Goal: Complete application form: Complete application form

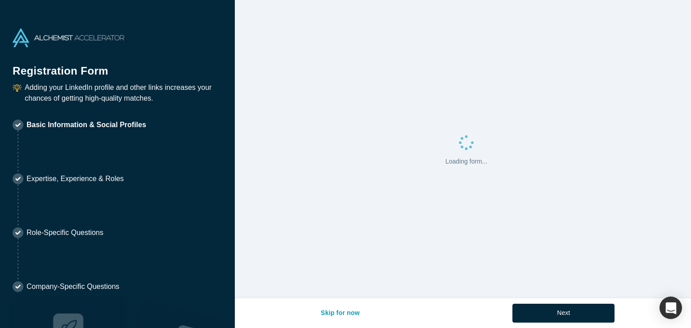
select select "US"
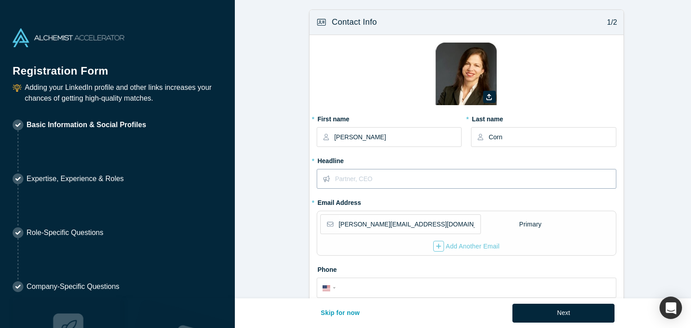
click at [538, 178] on input "text" at bounding box center [475, 179] width 280 height 19
type input "P"
type input "VC Partner"
click at [436, 221] on input "[PERSON_NAME][EMAIL_ADDRESS][DOMAIN_NAME]" at bounding box center [409, 224] width 141 height 19
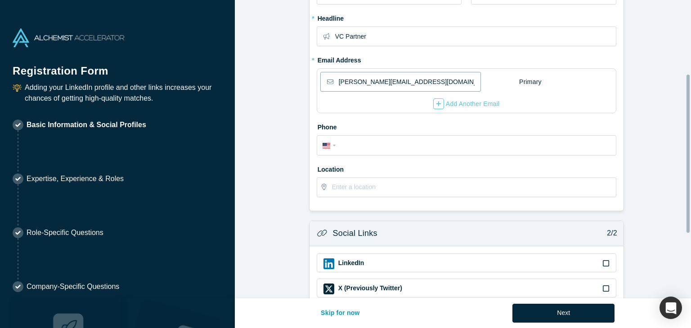
scroll to position [144, 0]
type input "[PERSON_NAME][EMAIL_ADDRESS][DOMAIN_NAME]"
click at [526, 145] on input "tel" at bounding box center [475, 144] width 272 height 13
type input "[PHONE_NUMBER]"
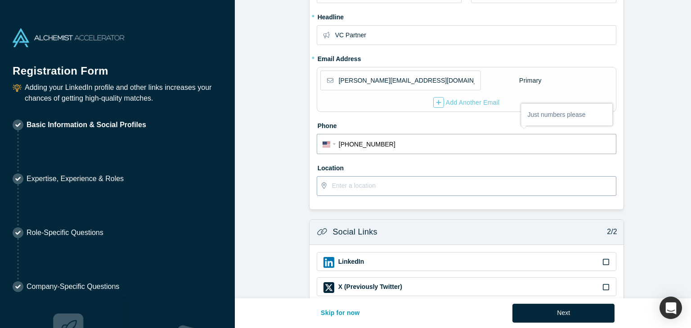
click at [486, 187] on input "text" at bounding box center [473, 186] width 283 height 19
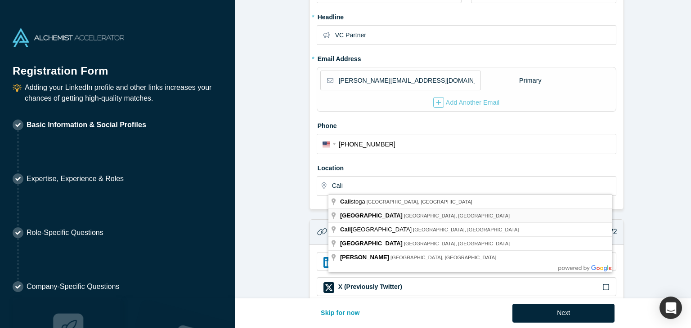
type input "[GEOGRAPHIC_DATA], [GEOGRAPHIC_DATA], [GEOGRAPHIC_DATA]"
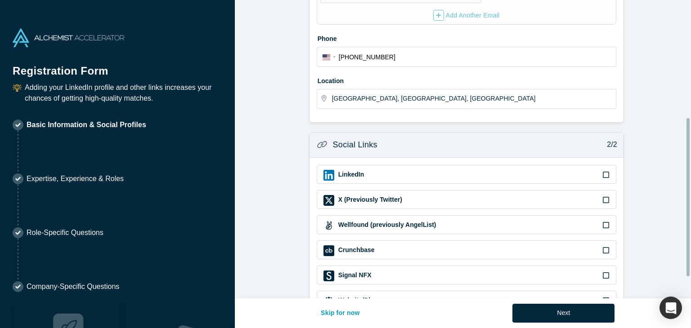
scroll to position [248, 0]
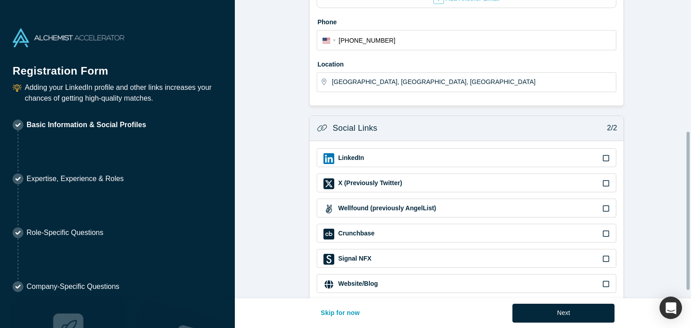
click at [552, 156] on div "LinkedIn" at bounding box center [467, 158] width 286 height 11
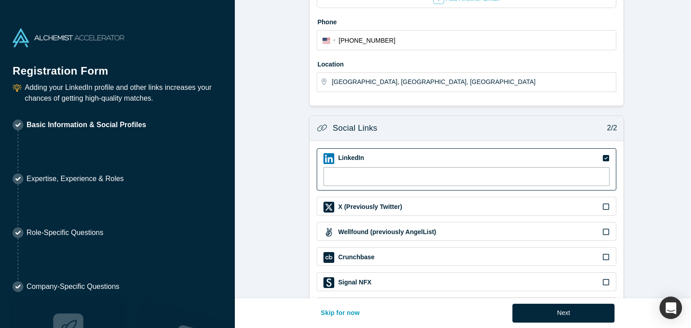
click at [407, 174] on input at bounding box center [467, 176] width 286 height 19
paste input "[URL][DOMAIN_NAME][PERSON_NAME]"
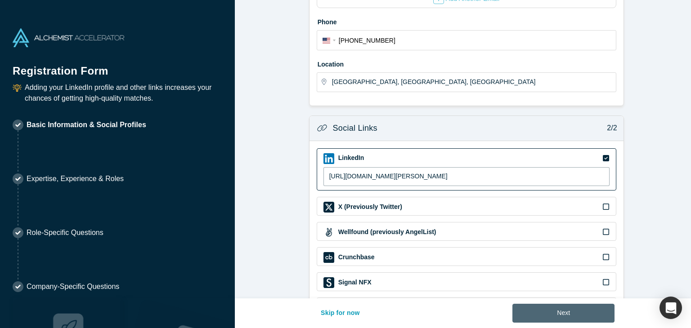
type input "[URL][DOMAIN_NAME][PERSON_NAME]"
click at [591, 316] on button "Next" at bounding box center [564, 313] width 102 height 19
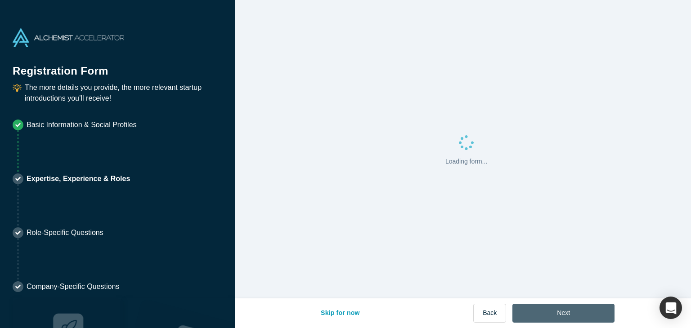
scroll to position [0, 0]
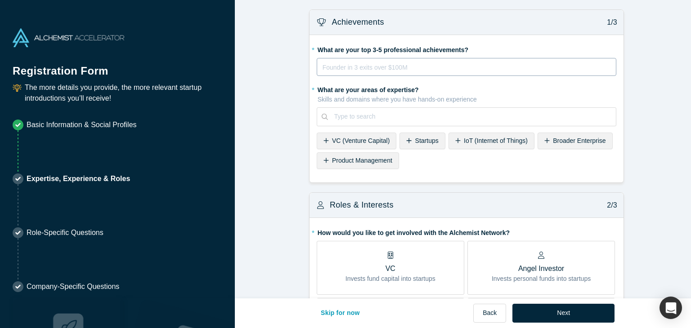
click at [347, 65] on div "rdw-editor" at bounding box center [467, 67] width 288 height 11
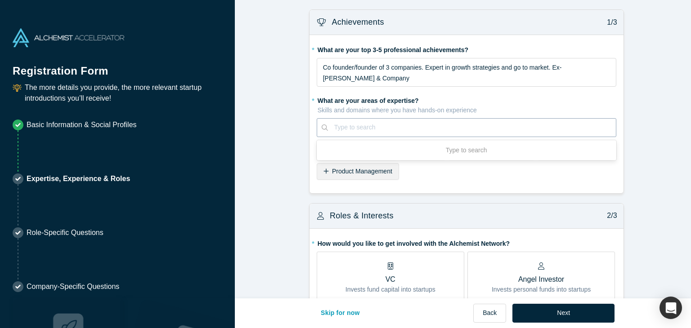
click at [367, 175] on fieldset "* What are your top 3-5 professional achievements? Co founder/founder of 3 comp…" at bounding box center [467, 114] width 300 height 144
type input "gro"
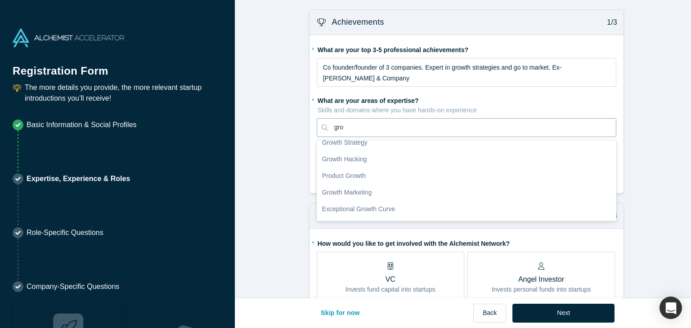
scroll to position [108, 0]
click at [396, 167] on div "Product Growth" at bounding box center [467, 175] width 300 height 17
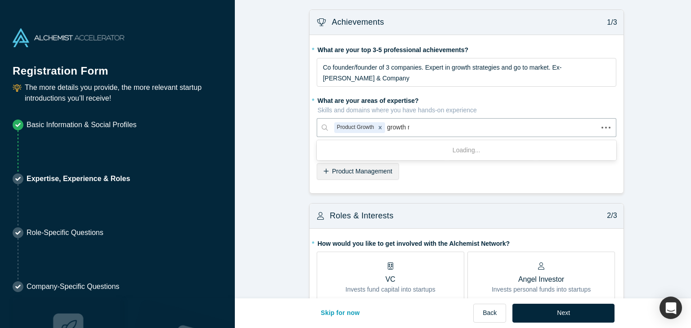
type input "growth ma"
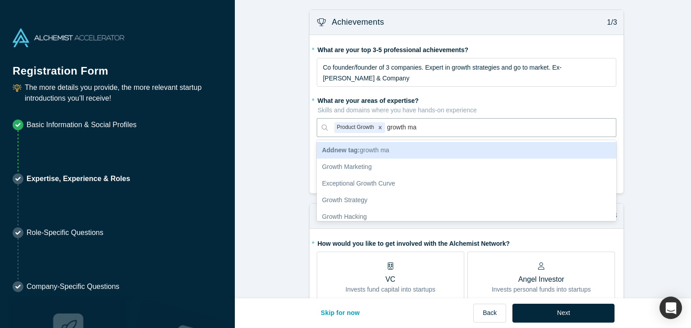
click at [364, 192] on div "Growth Strategy" at bounding box center [467, 200] width 300 height 17
type input "go t"
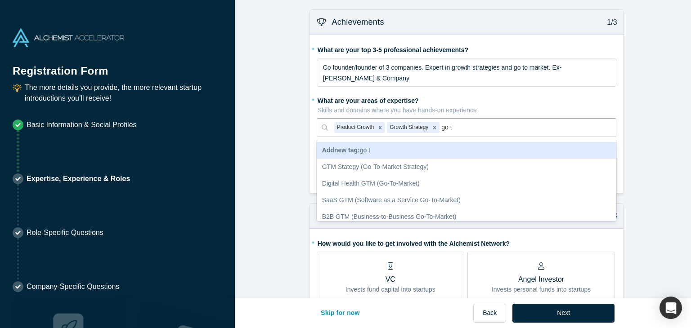
click at [422, 159] on div "GTM Stategy (Go-To-Market Strategy)" at bounding box center [467, 167] width 300 height 17
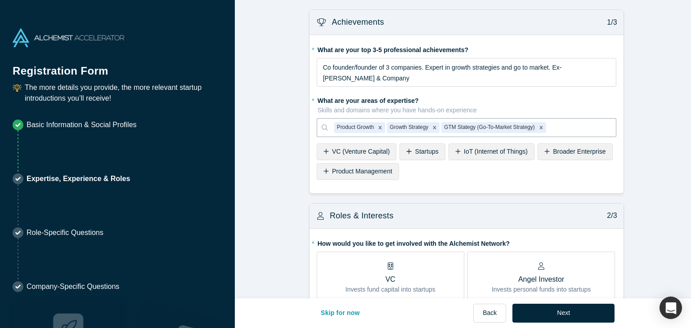
click at [382, 148] on span "VC (Venture Capital)" at bounding box center [361, 151] width 58 height 7
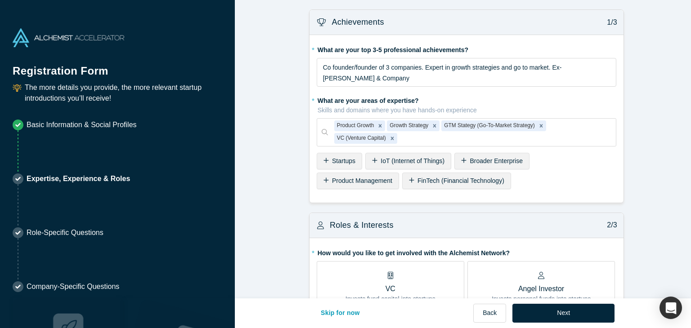
click at [337, 157] on span "Startups" at bounding box center [343, 160] width 23 height 7
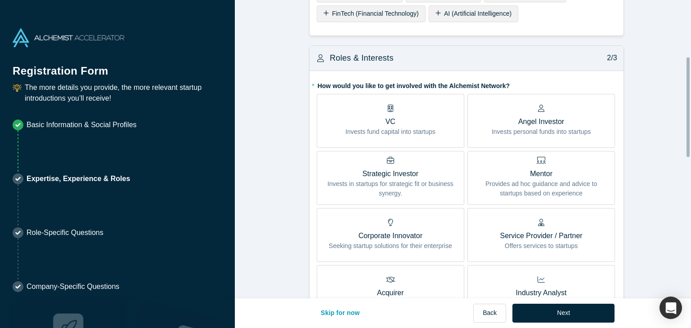
scroll to position [170, 0]
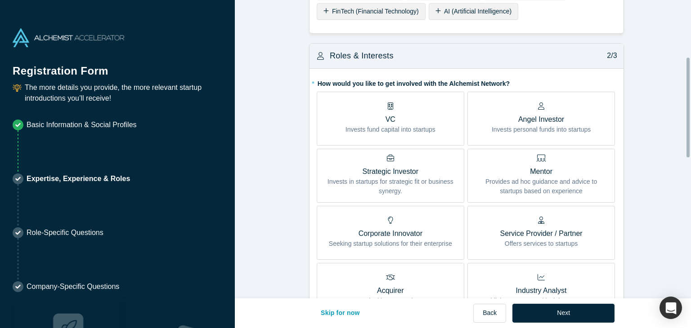
click at [420, 114] on p "VC" at bounding box center [391, 119] width 90 height 11
click at [0, 0] on input "VC Invests fund capital into startups" at bounding box center [0, 0] width 0 height 0
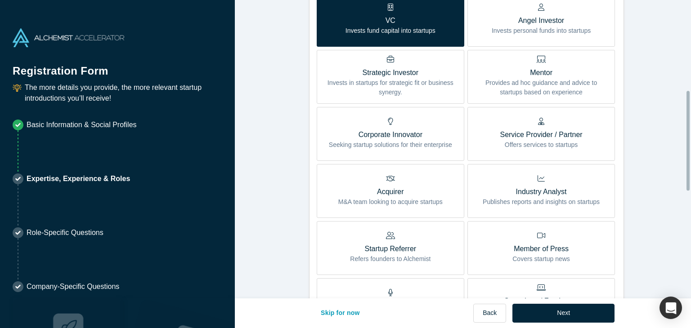
scroll to position [270, 0]
click at [550, 67] on p "Mentor" at bounding box center [541, 72] width 134 height 11
click at [0, 0] on input "Mentor Provides ad hoc guidance and advice to startups based on experience" at bounding box center [0, 0] width 0 height 0
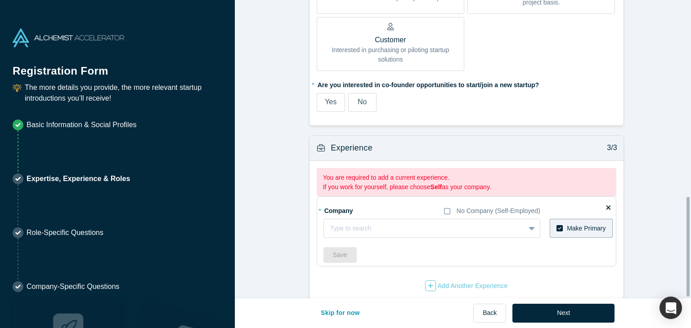
scroll to position [588, 0]
click at [321, 92] on label "Yes" at bounding box center [331, 101] width 28 height 19
click at [0, 0] on input "Yes" at bounding box center [0, 0] width 0 height 0
type input "Plus Ultra Capital"
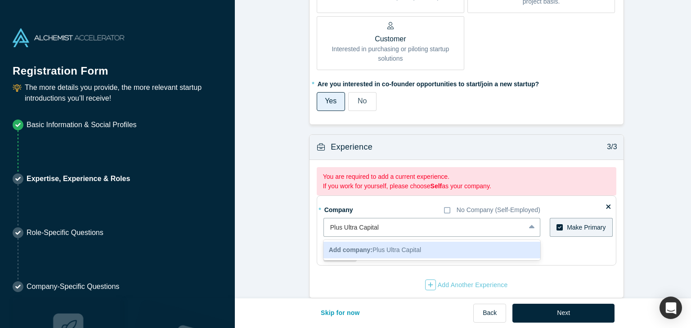
click at [419, 242] on div "Add company: Plus Ultra Capital" at bounding box center [432, 250] width 217 height 17
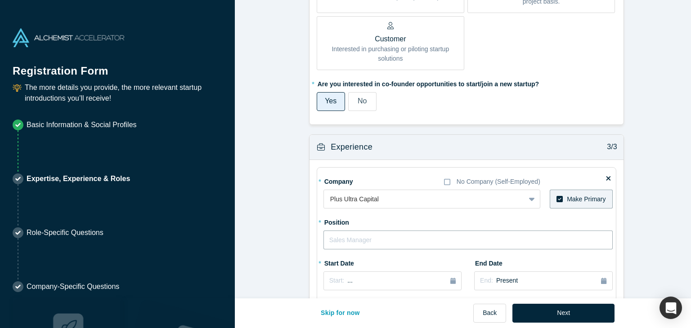
click at [378, 231] on input "text" at bounding box center [468, 240] width 289 height 19
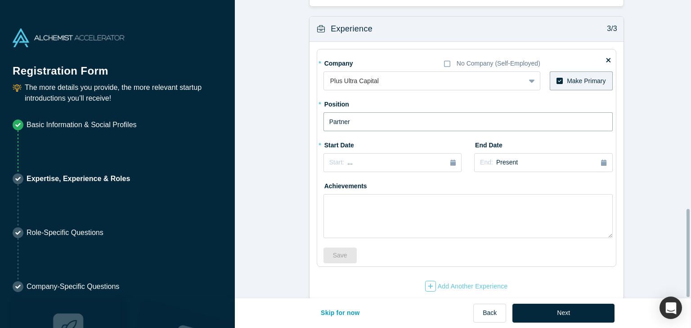
scroll to position [707, 0]
type input "Partner"
click at [409, 157] on div "Start: ..." at bounding box center [392, 162] width 126 height 10
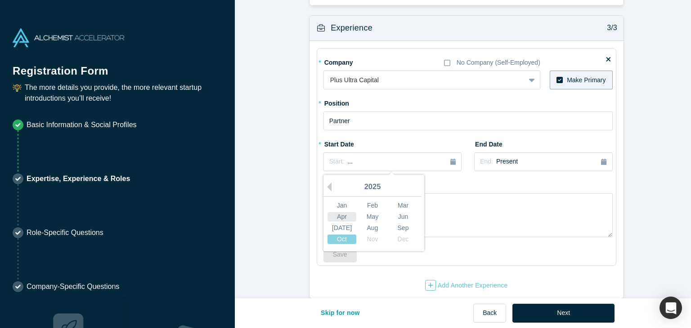
click at [338, 212] on div "Apr" at bounding box center [342, 216] width 29 height 9
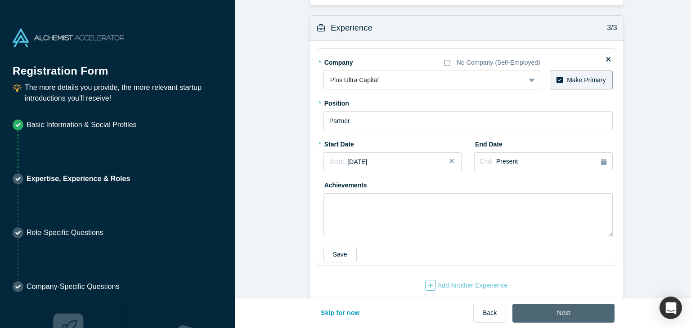
click at [580, 310] on button "Next" at bounding box center [564, 313] width 102 height 19
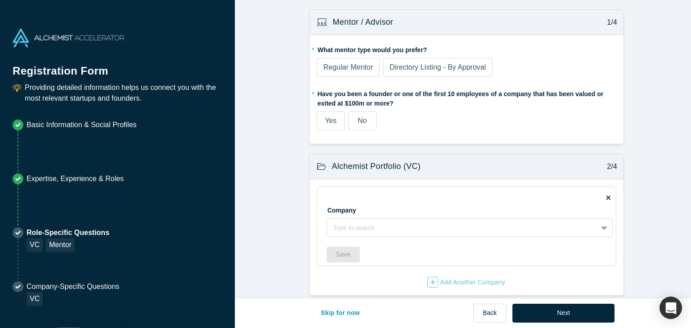
click at [326, 122] on span "Yes" at bounding box center [331, 121] width 12 height 8
click at [0, 0] on input "Yes" at bounding box center [0, 0] width 0 height 0
click at [351, 68] on span "Regular Mentor" at bounding box center [348, 67] width 49 height 8
click at [0, 0] on input "Regular Mentor" at bounding box center [0, 0] width 0 height 0
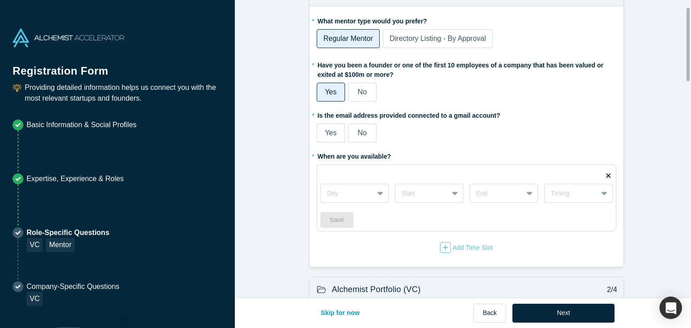
scroll to position [31, 0]
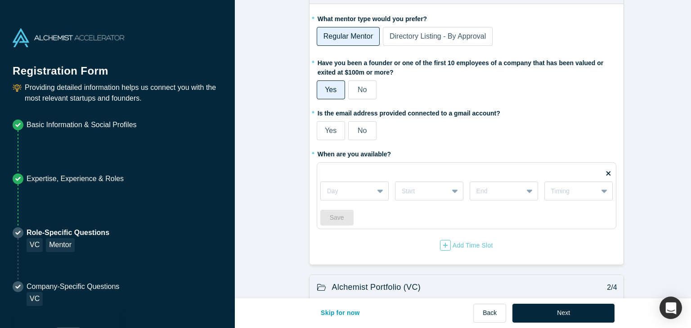
click at [360, 132] on span "No" at bounding box center [362, 131] width 9 height 8
click at [0, 0] on input "No" at bounding box center [0, 0] width 0 height 0
click at [362, 88] on span "No" at bounding box center [362, 90] width 9 height 8
click at [0, 0] on input "No" at bounding box center [0, 0] width 0 height 0
click at [328, 90] on span "Yes" at bounding box center [331, 90] width 12 height 8
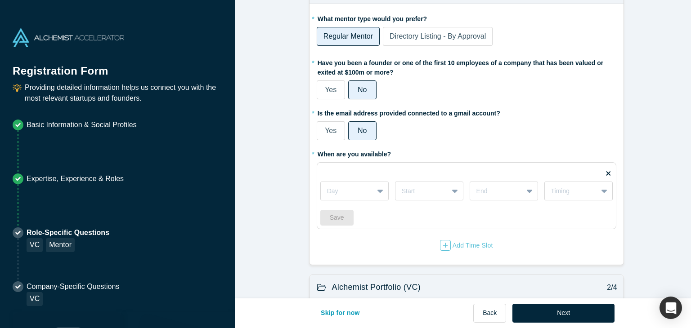
click at [0, 0] on input "Yes" at bounding box center [0, 0] width 0 height 0
click at [460, 37] on span "Directory Listing - By Approval" at bounding box center [438, 36] width 96 height 8
click at [0, 0] on input "Directory Listing - By Approval" at bounding box center [0, 0] width 0 height 0
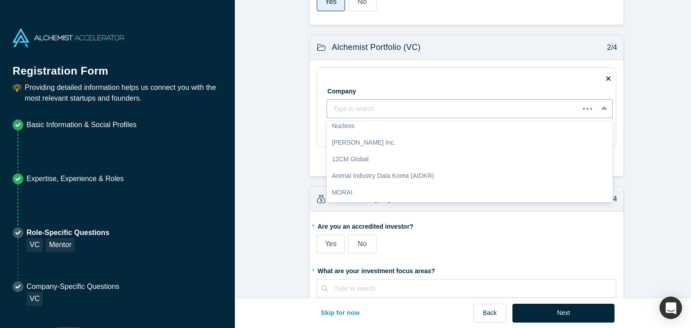
scroll to position [89, 0]
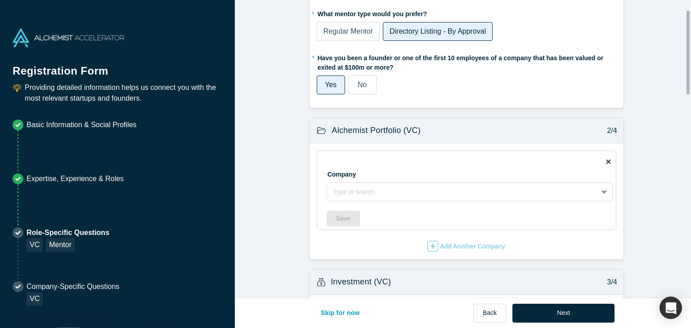
scroll to position [31, 0]
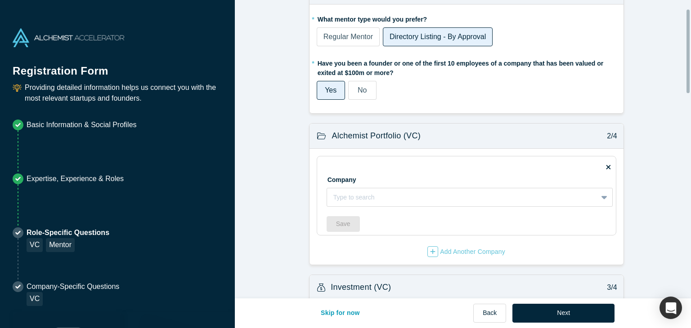
click at [341, 31] on div "Regular Mentor" at bounding box center [348, 36] width 49 height 11
click at [0, 0] on input "Regular Mentor" at bounding box center [0, 0] width 0 height 0
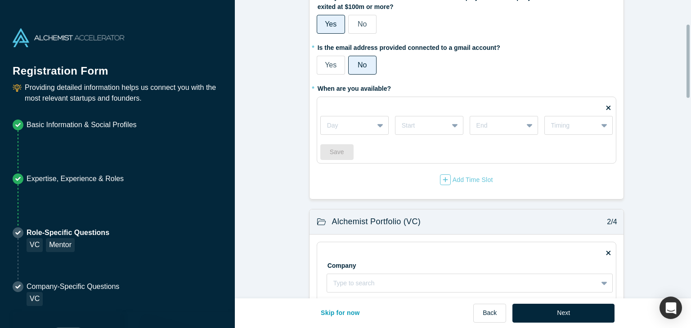
scroll to position [98, 0]
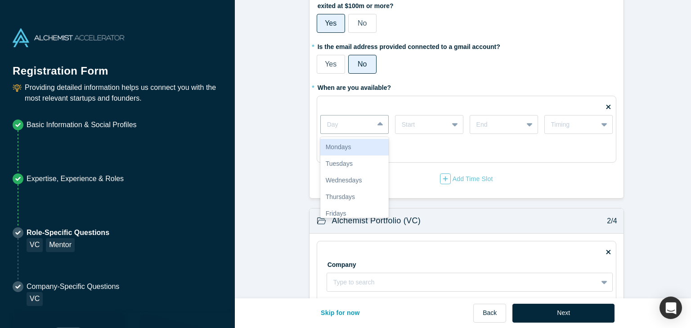
click at [362, 211] on div "Fridays" at bounding box center [354, 214] width 68 height 17
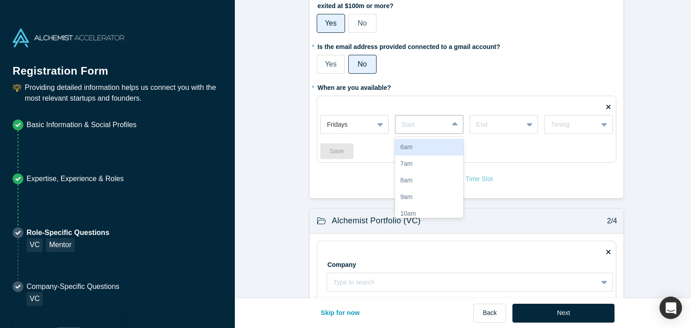
click at [432, 209] on div "10am" at bounding box center [429, 214] width 68 height 17
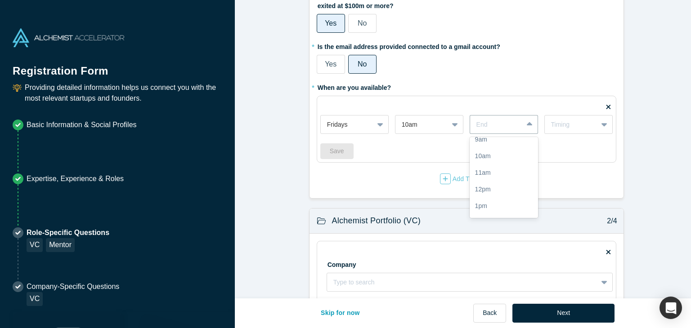
scroll to position [63, 0]
click at [498, 187] on div "12pm" at bounding box center [504, 184] width 68 height 17
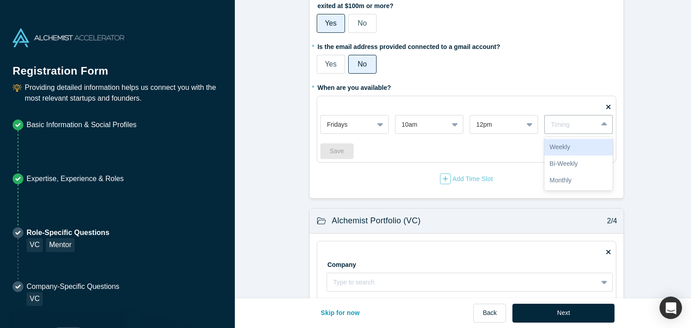
click at [580, 160] on div "Bi-Weekly" at bounding box center [578, 164] width 68 height 17
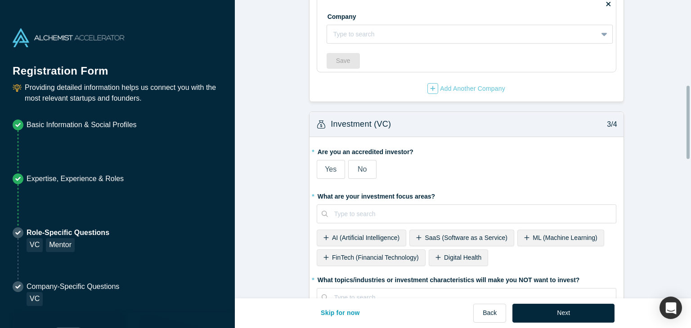
scroll to position [347, 0]
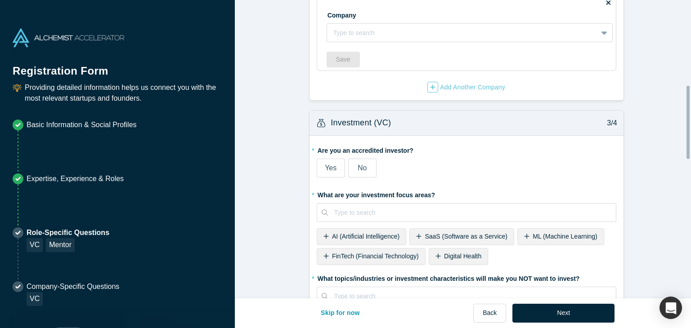
click at [362, 168] on span "No" at bounding box center [362, 168] width 9 height 8
click at [0, 0] on input "No" at bounding box center [0, 0] width 0 height 0
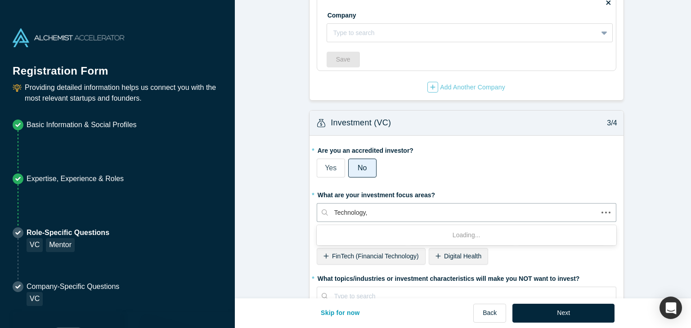
type input "Technology,"
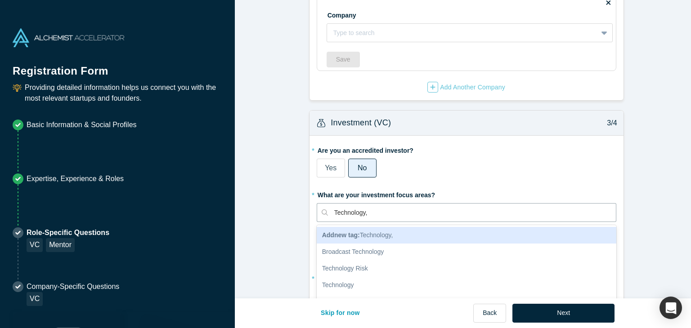
click at [349, 286] on div "Technology" at bounding box center [467, 285] width 300 height 17
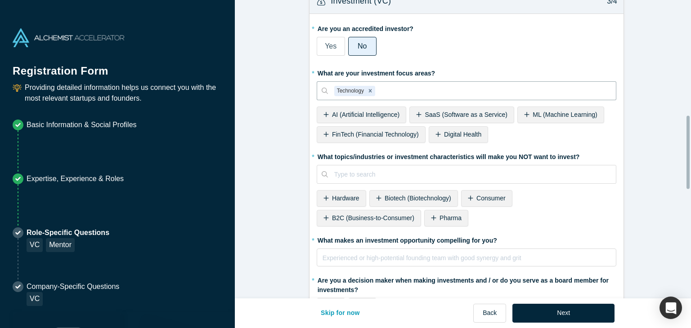
scroll to position [473, 0]
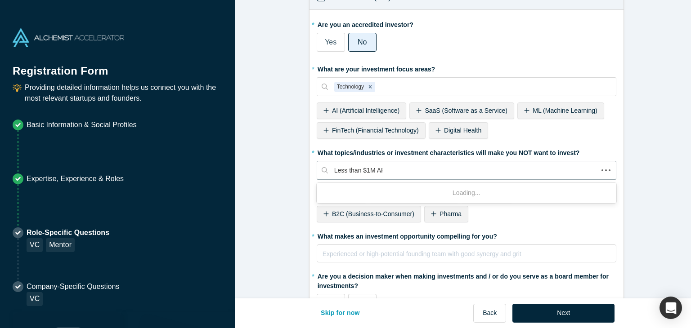
type input "Less than $1M ARR"
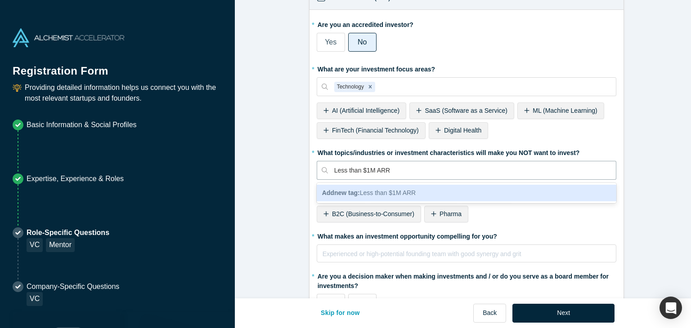
click at [512, 185] on div "Add new tag : Less than $1M ARR" at bounding box center [467, 193] width 300 height 17
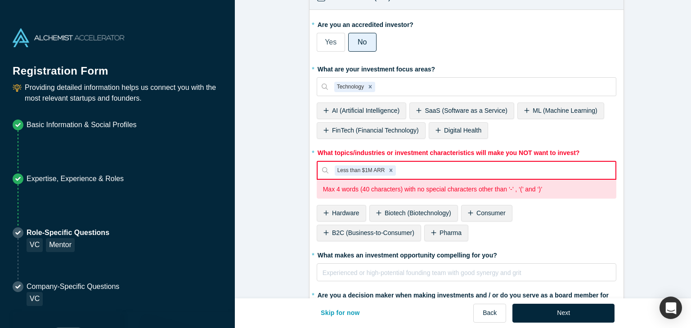
click at [360, 168] on div "Less than $1M ARR" at bounding box center [361, 171] width 52 height 11
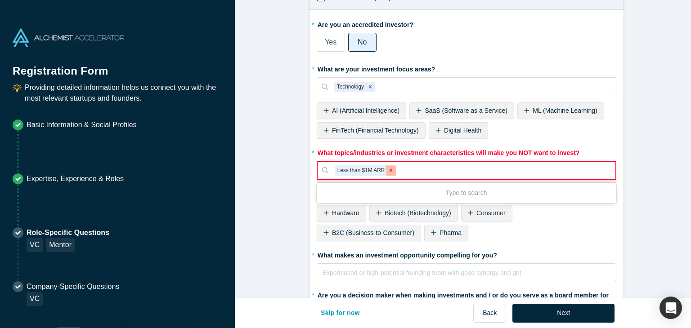
click at [388, 167] on icon "Remove Less than $1M ARR" at bounding box center [391, 170] width 6 height 6
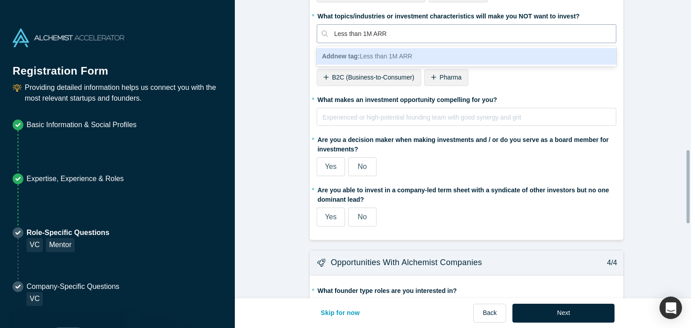
scroll to position [612, 0]
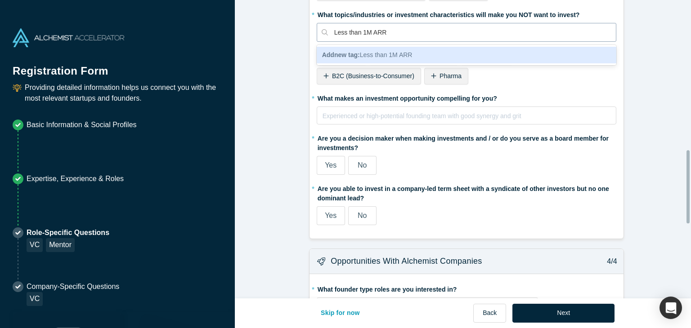
type input "Less than 1M ARR"
click at [515, 116] on div "rdw-editor" at bounding box center [467, 116] width 288 height 11
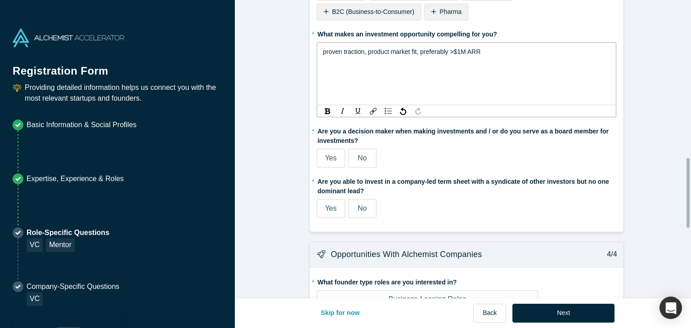
scroll to position [683, 0]
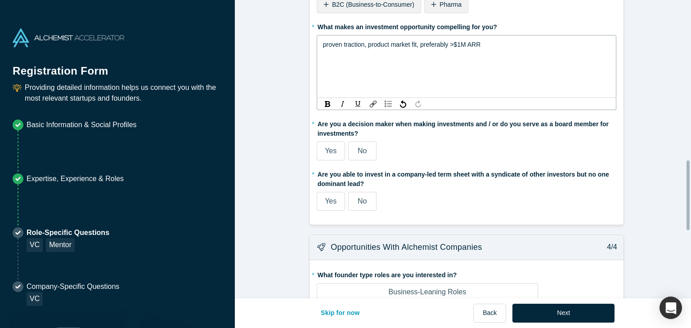
click at [324, 146] on fieldset "* Are you an accredited investor? Yes No My income is $200K+ (or $300K+ with sp…" at bounding box center [467, 12] width 300 height 410
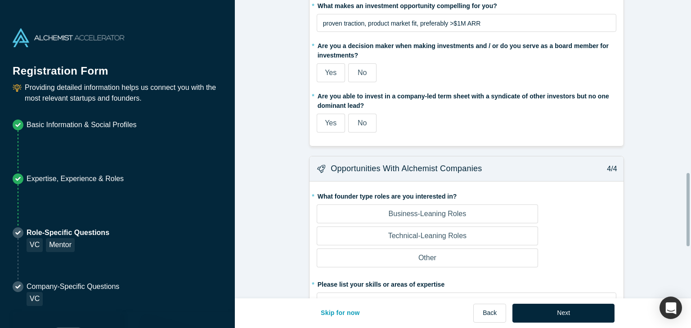
scroll to position [707, 0]
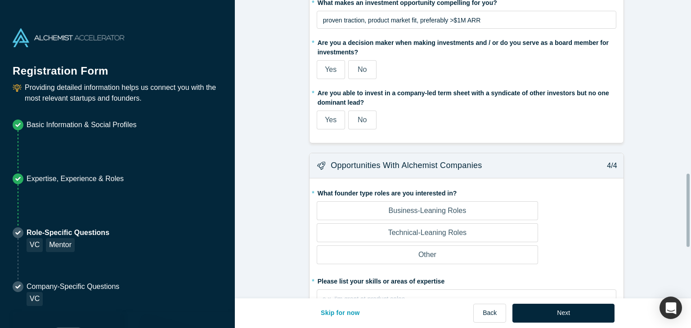
click at [325, 119] on span "Yes" at bounding box center [331, 120] width 12 height 8
click at [0, 0] on input "Yes" at bounding box center [0, 0] width 0 height 0
click at [326, 72] on label "Yes" at bounding box center [331, 69] width 28 height 19
click at [0, 0] on input "Yes" at bounding box center [0, 0] width 0 height 0
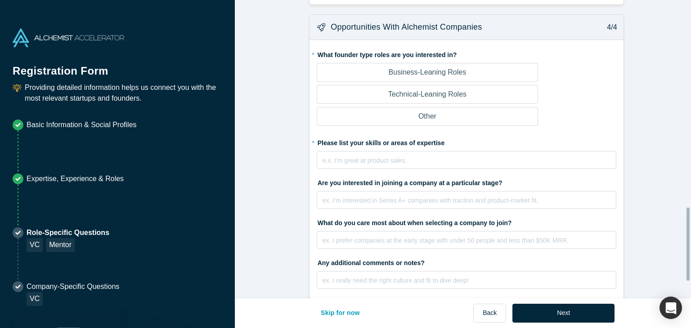
scroll to position [846, 0]
click at [500, 74] on label "Business-Leaning Roles" at bounding box center [427, 72] width 221 height 19
click at [0, 0] on input "Business-Leaning Roles" at bounding box center [0, 0] width 0 height 0
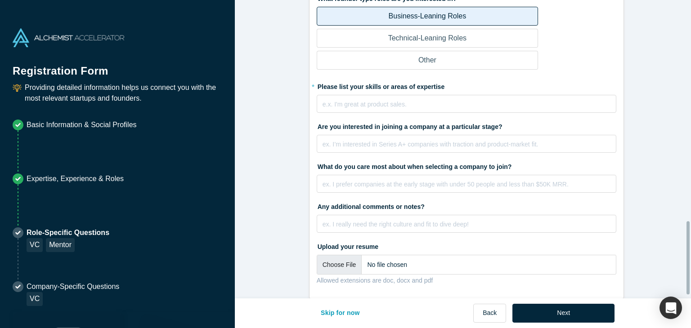
scroll to position [913, 0]
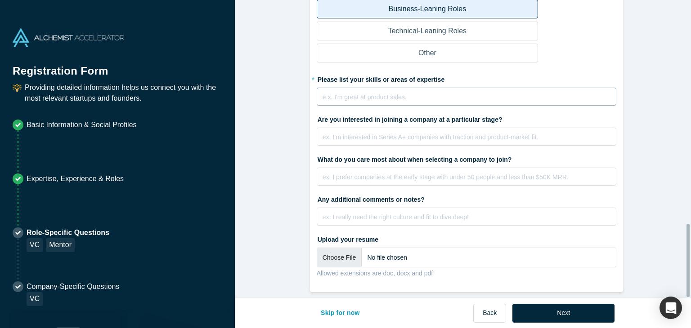
click at [478, 92] on div "rdw-editor" at bounding box center [467, 97] width 288 height 11
click at [396, 93] on div "Sales, marketing, gr" at bounding box center [467, 97] width 288 height 11
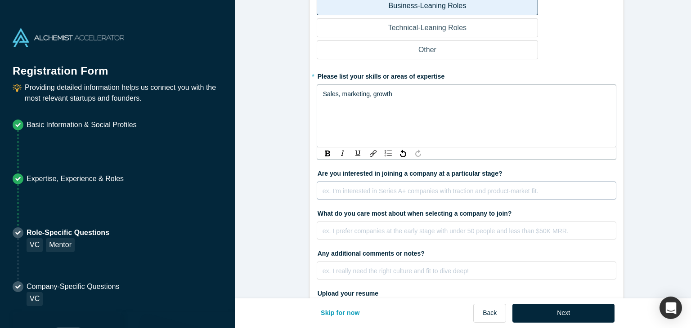
click at [360, 190] on fieldset "* What founder type roles are you interested in? Business-Leaning Roles Technic…" at bounding box center [467, 160] width 300 height 358
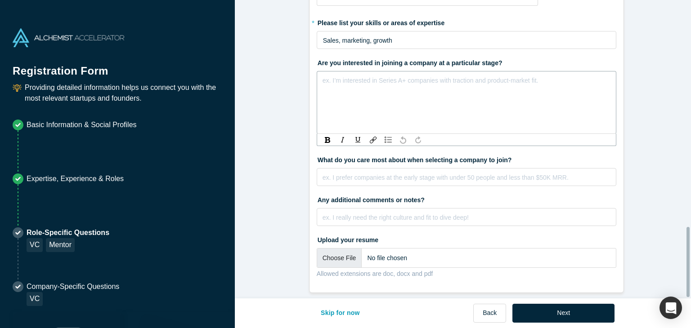
scroll to position [970, 0]
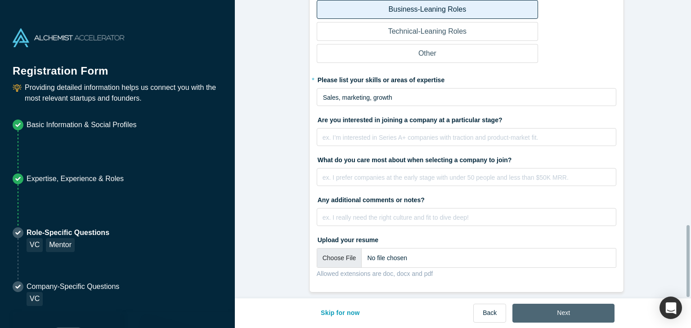
click at [571, 315] on button "Next" at bounding box center [564, 313] width 102 height 19
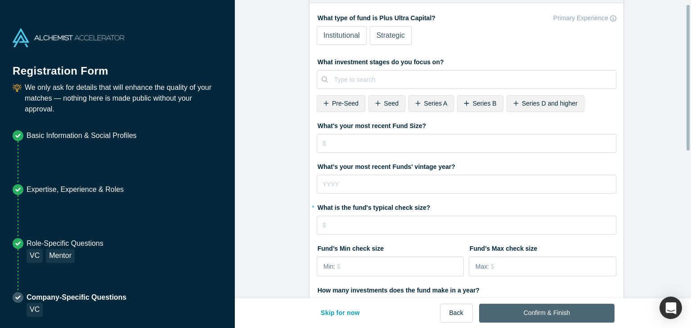
scroll to position [0, 0]
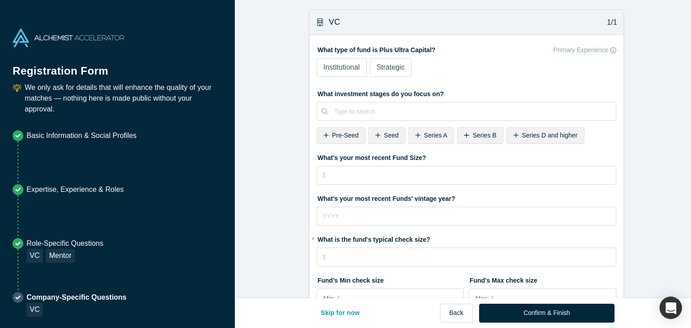
click at [344, 60] on label "Institutional" at bounding box center [342, 67] width 50 height 19
click at [0, 0] on input "Institutional" at bounding box center [0, 0] width 0 height 0
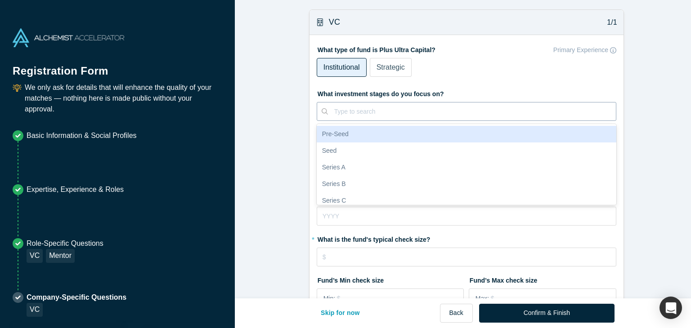
click at [350, 109] on div at bounding box center [471, 111] width 275 height 11
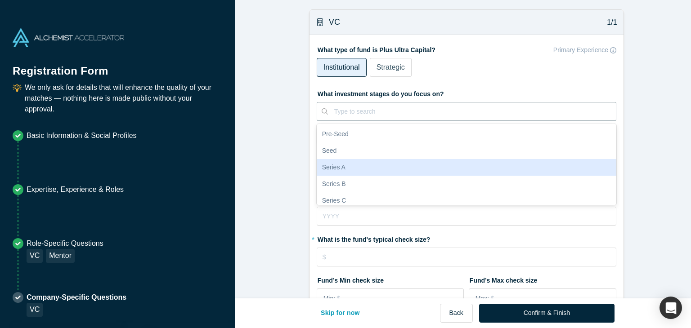
click at [348, 166] on div "Series A" at bounding box center [467, 167] width 300 height 17
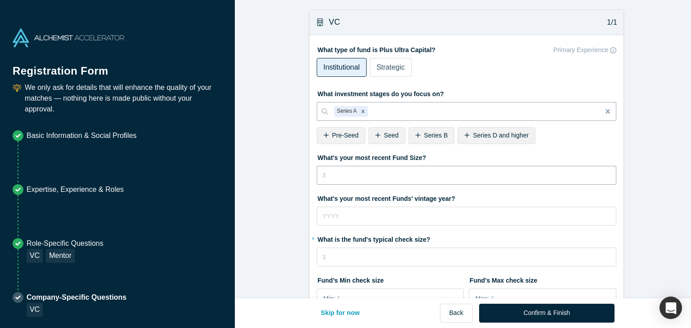
click at [372, 176] on input "tel" at bounding box center [467, 175] width 300 height 19
click at [371, 176] on input "tel" at bounding box center [467, 175] width 300 height 19
type input "$1"
click at [370, 216] on input "tel" at bounding box center [467, 216] width 300 height 19
type input "2024"
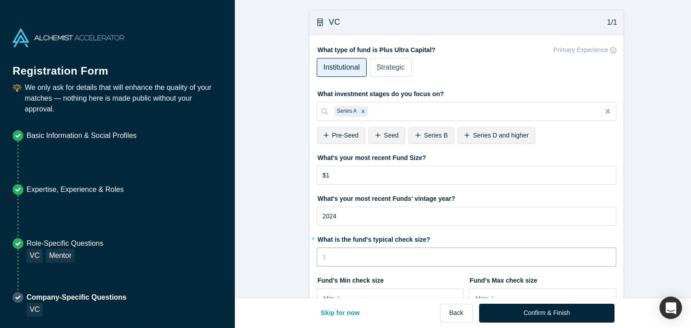
click at [375, 260] on input "tel" at bounding box center [467, 257] width 300 height 19
type input "$1"
type input "$4"
type input "$0"
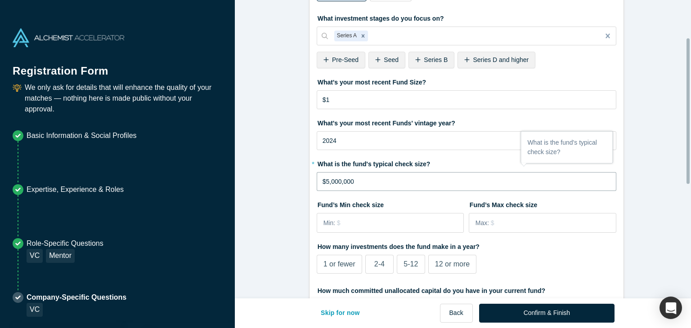
scroll to position [83, 0]
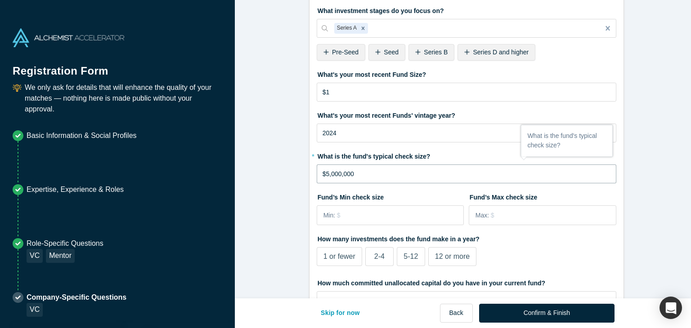
drag, startPoint x: 364, startPoint y: 177, endPoint x: 315, endPoint y: 175, distance: 49.5
click at [317, 175] on input "$5,000,000" at bounding box center [467, 174] width 300 height 19
type input "$5,000,000"
click at [346, 218] on input "tel" at bounding box center [400, 215] width 126 height 19
paste input "$5,000,000"
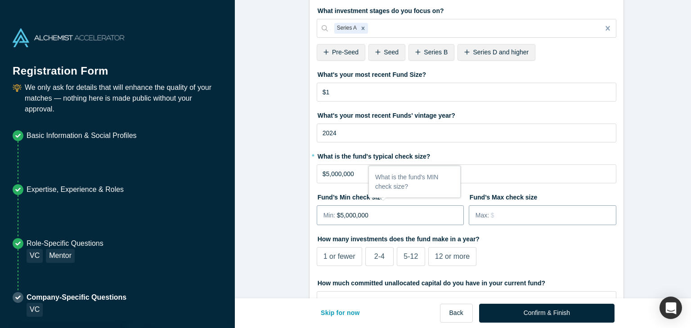
type input "$5,000,000"
click at [512, 216] on input "tel" at bounding box center [553, 215] width 125 height 19
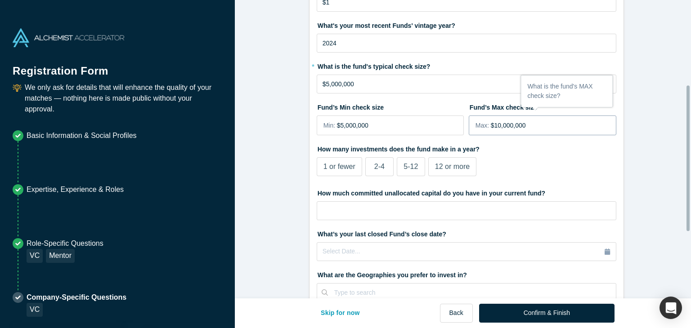
scroll to position [174, 0]
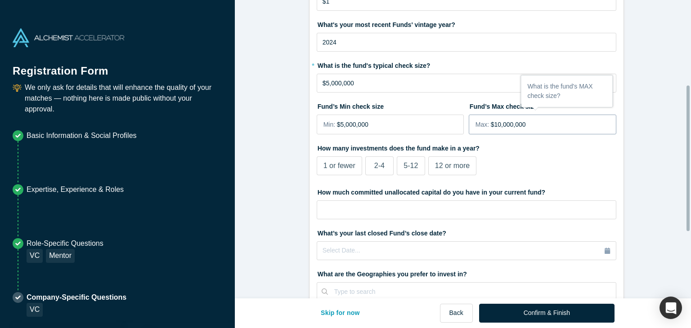
type input "$10,000,000"
click at [375, 169] on span "2-4" at bounding box center [379, 166] width 10 height 8
click at [0, 0] on input "2-4" at bounding box center [0, 0] width 0 height 0
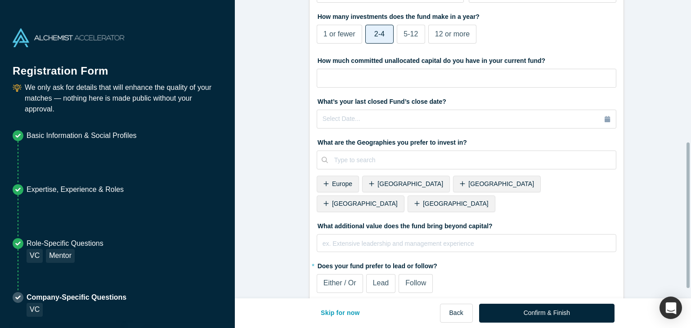
scroll to position [310, 0]
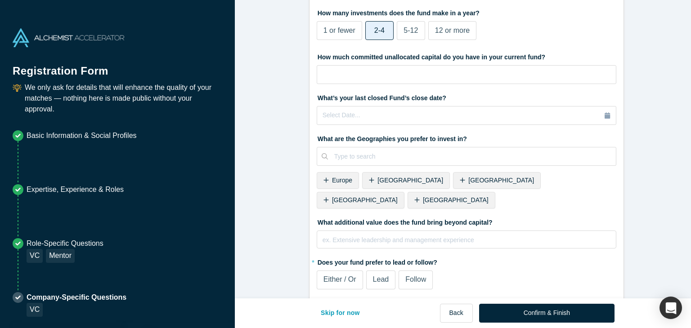
click at [374, 274] on div "Lead" at bounding box center [381, 279] width 16 height 11
click at [0, 0] on input "Lead" at bounding box center [0, 0] width 0 height 0
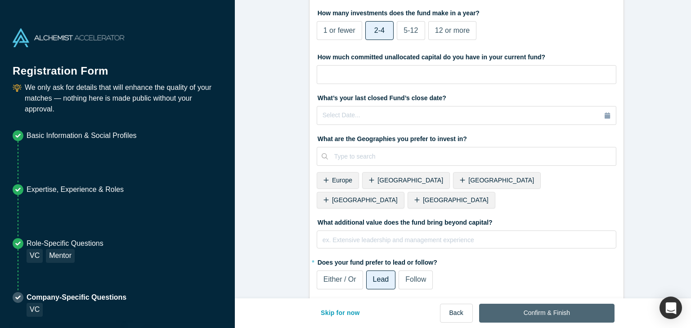
click at [584, 314] on button "Confirm & Finish" at bounding box center [546, 313] width 135 height 19
